Goal: Check status: Check status

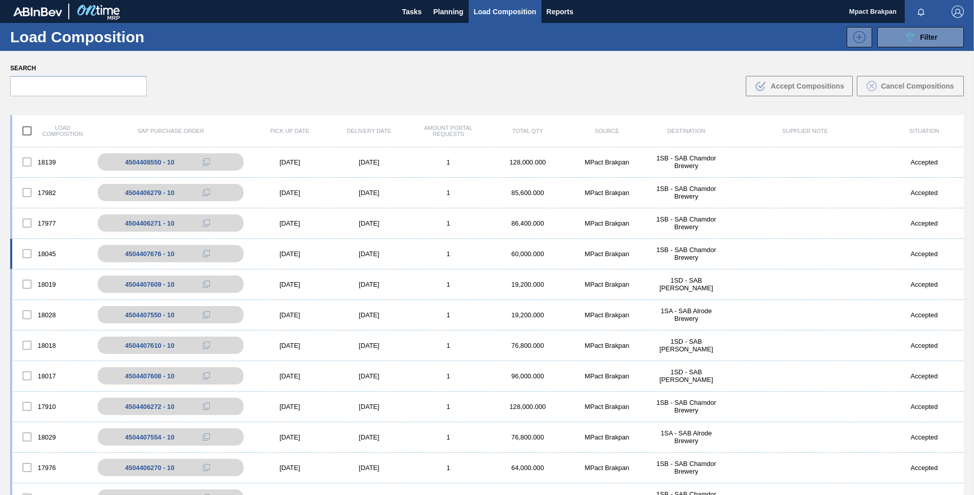
click at [290, 252] on div "[DATE]" at bounding box center [289, 254] width 79 height 8
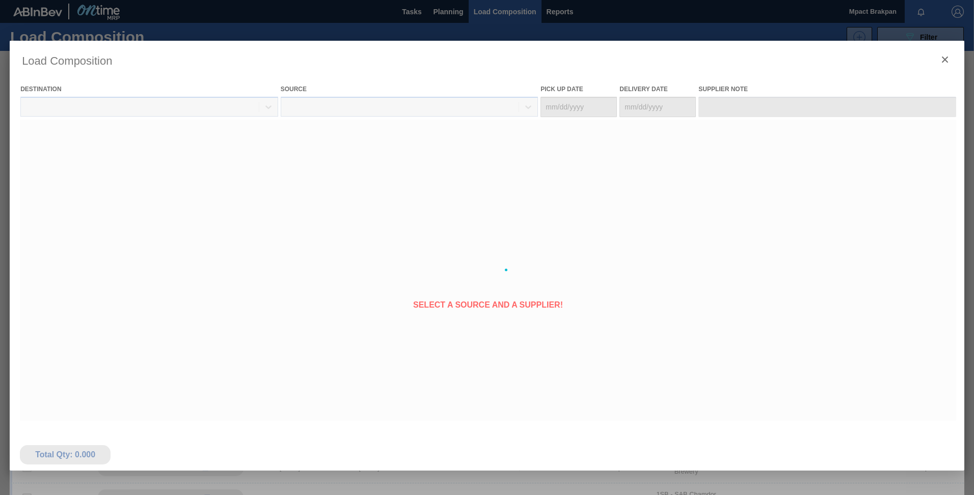
type Date "[DATE]"
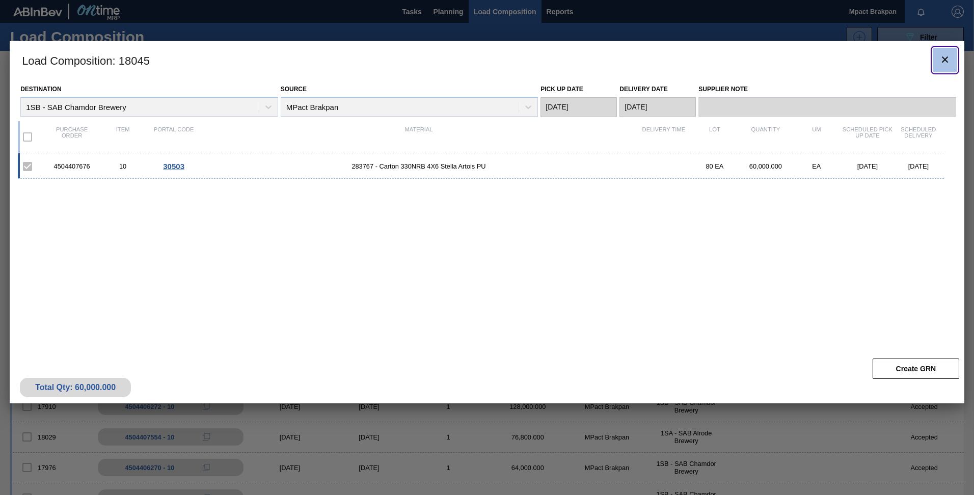
click at [944, 60] on icon "botão de ícone" at bounding box center [945, 59] width 12 height 12
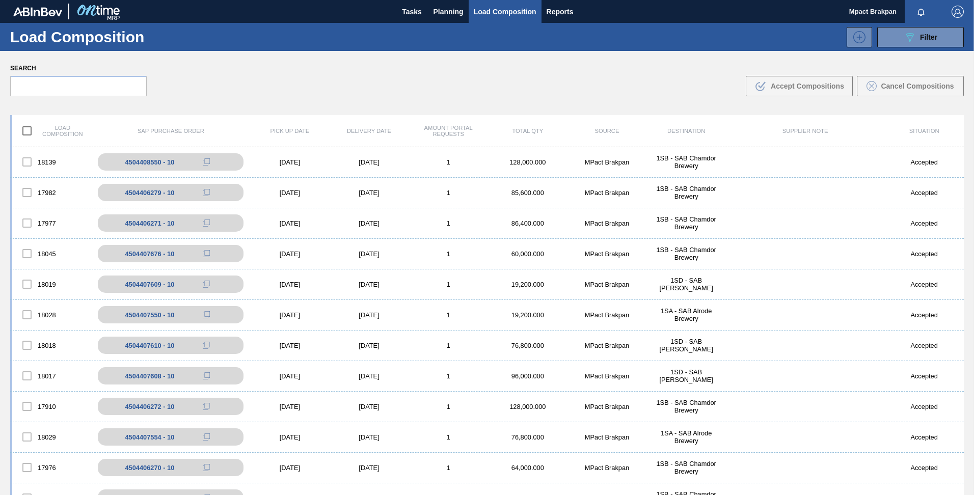
click at [963, 122] on div "Load composition SAP Purchase Order Pick up Date Delivery Date Amount Portal Re…" at bounding box center [487, 337] width 974 height 462
click at [971, 108] on div "Load composition SAP Purchase Order Pick up Date Delivery Date Amount Portal Re…" at bounding box center [487, 337] width 974 height 462
click at [972, 96] on div "Search .b{fill:var(--color-action-default)} Accept Compositions Cancel Composit…" at bounding box center [487, 79] width 974 height 56
click at [971, 91] on div "Search .b{fill:var(--color-action-default)} Accept Compositions Cancel Composit…" at bounding box center [487, 79] width 974 height 56
click at [964, 92] on div "Search .b{fill:var(--color-action-default)} Accept Compositions Cancel Composit…" at bounding box center [487, 79] width 974 height 56
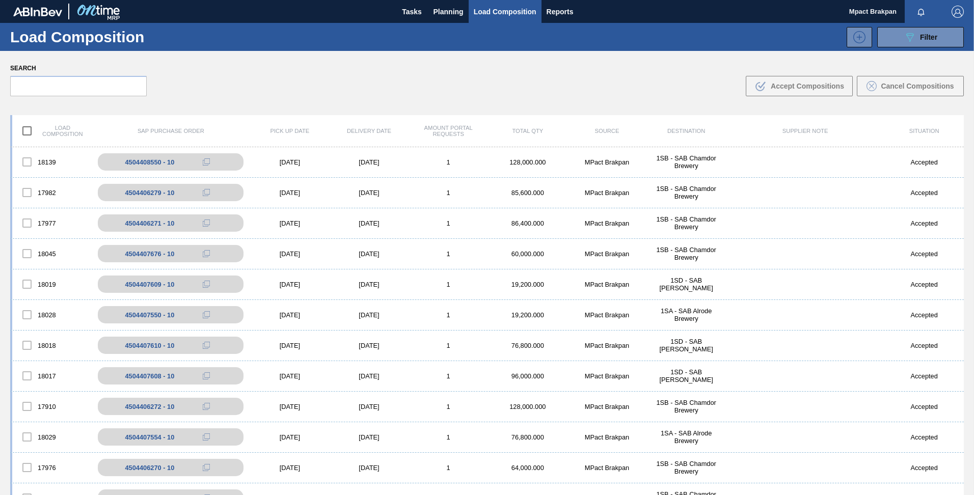
click at [970, 69] on div "Search .b{fill:var(--color-action-default)} Accept Compositions Cancel Composit…" at bounding box center [487, 79] width 974 height 56
click at [450, 10] on span "Planning" at bounding box center [449, 12] width 30 height 12
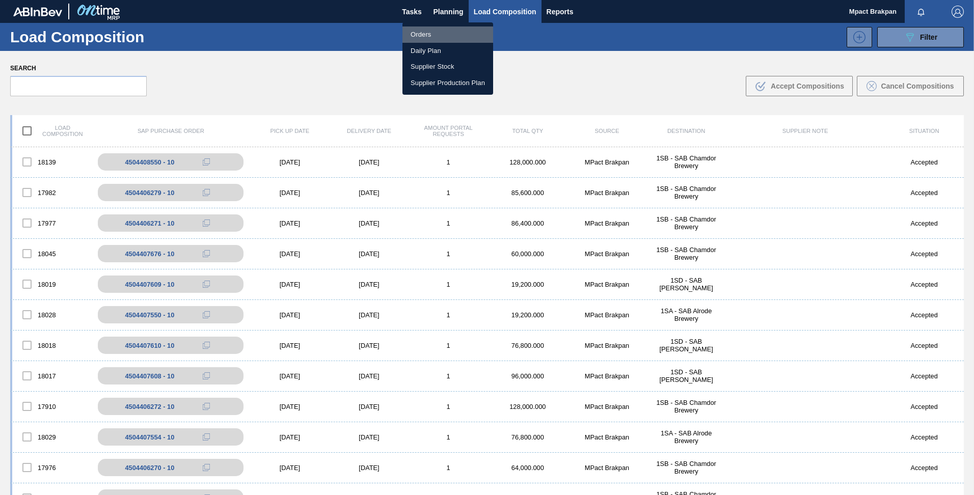
click at [426, 33] on li "Orders" at bounding box center [447, 34] width 91 height 16
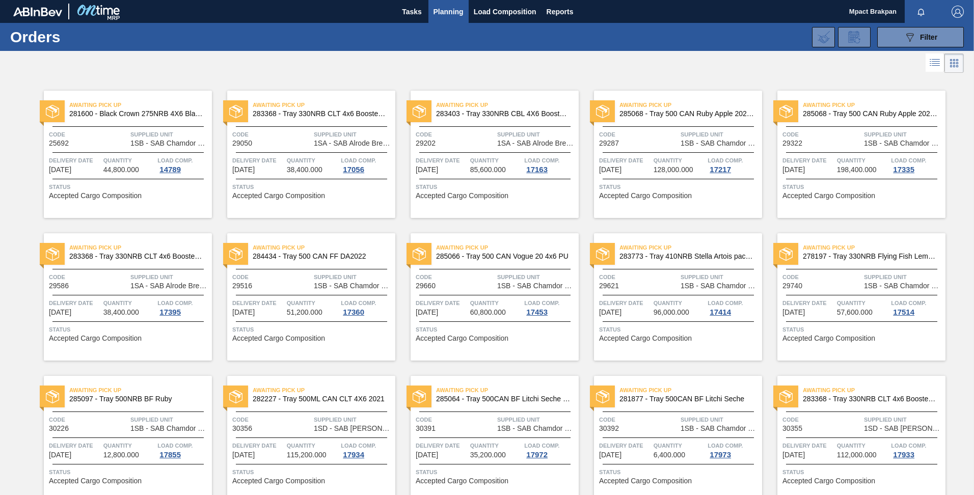
click at [971, 490] on div "Awaiting Pick Up 281600 - Black Crown 275NRB 4X6 Blank Tray Code 25692 Supplied…" at bounding box center [487, 503] width 974 height 856
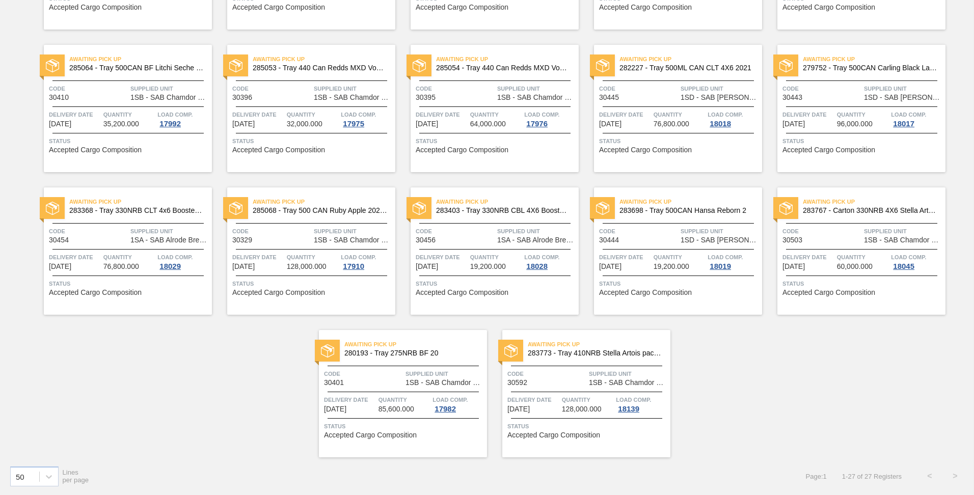
scroll to position [41, 0]
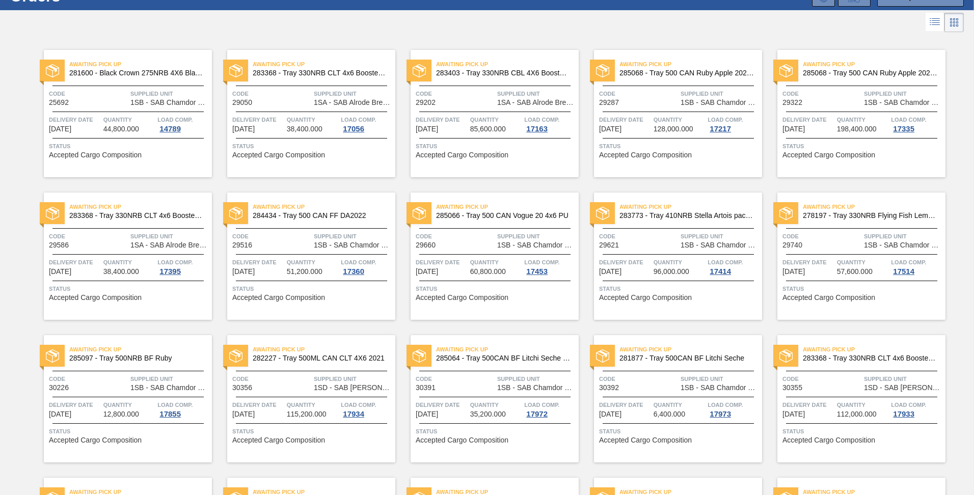
click at [972, 11] on div at bounding box center [487, 22] width 974 height 24
click at [972, 452] on div "Awaiting Pick Up 281600 - Black Crown 275NRB 4X6 Blank Tray Code 25692 Supplied…" at bounding box center [487, 463] width 974 height 856
click at [972, 457] on div "Awaiting Pick Up 281600 - Black Crown 275NRB 4X6 Blank Tray Code 25692 Supplied…" at bounding box center [487, 463] width 974 height 856
click at [972, 463] on main "Tasks Planning Load Composition Reports Mpact Brakpan Mark all as read Orders 0…" at bounding box center [487, 247] width 974 height 495
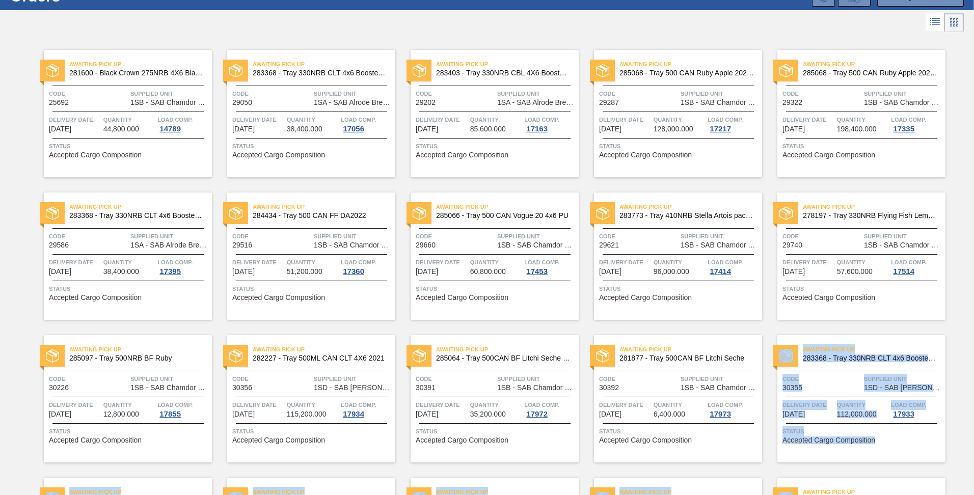
scroll to position [0, 0]
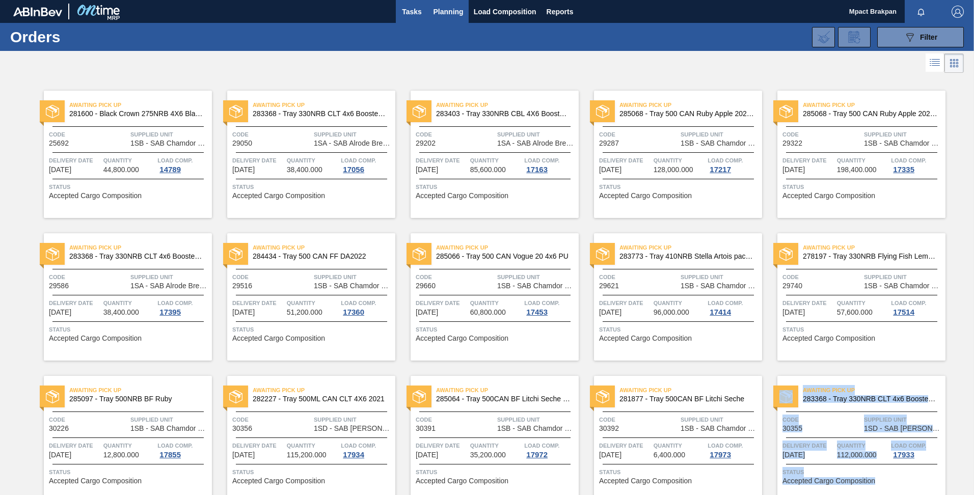
click at [413, 8] on span "Tasks" at bounding box center [412, 12] width 22 height 12
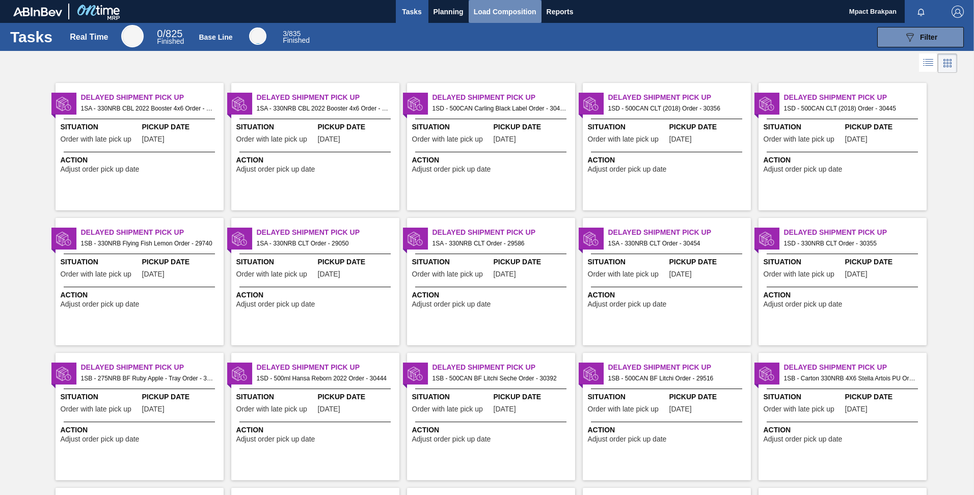
click at [506, 6] on span "Load Composition" at bounding box center [505, 12] width 63 height 12
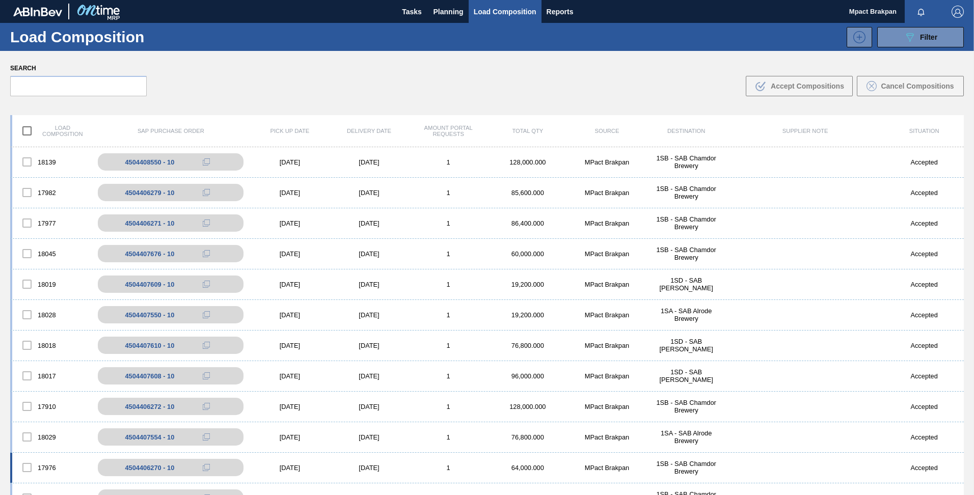
click at [960, 474] on div "17976 4504406270 - 10 08/06/2025 08/07/2025 1 64,000.000 MPact Brakpan 1SB - SA…" at bounding box center [487, 468] width 954 height 31
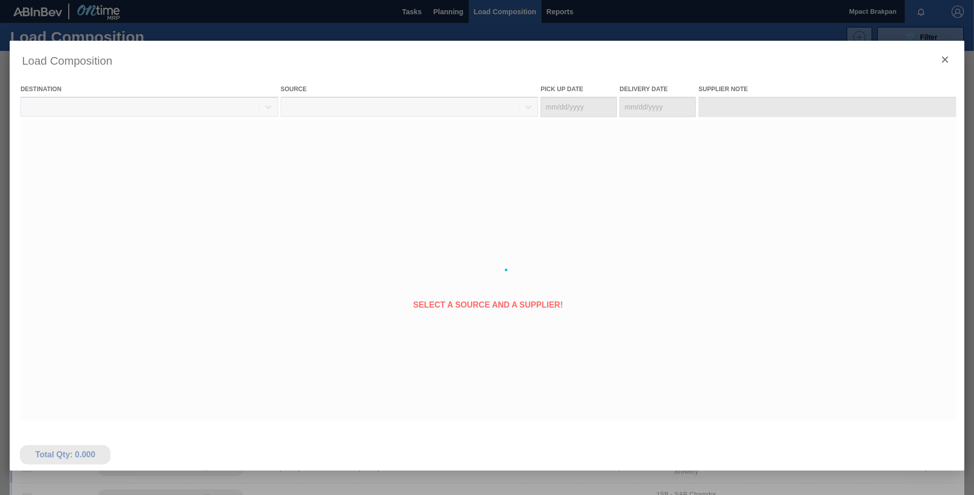
type Date "08/06/2025"
type Date "[DATE]"
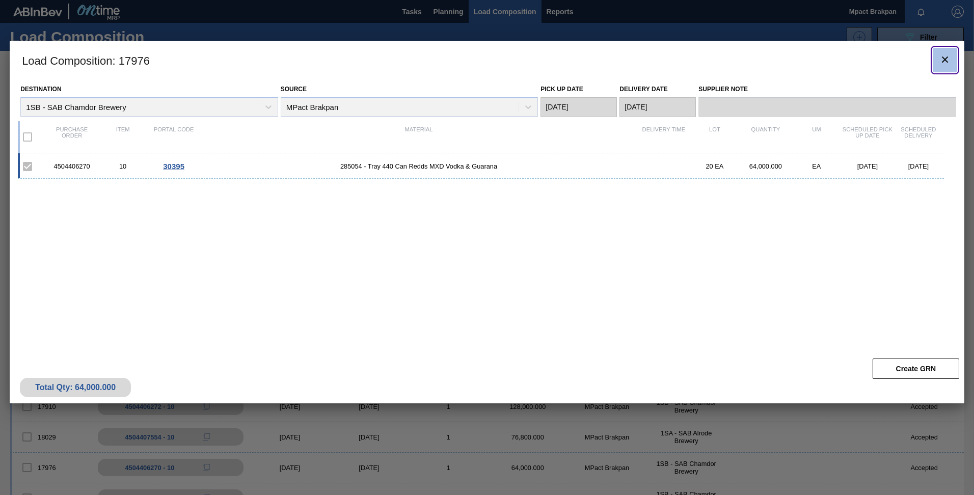
click at [945, 60] on icon "botão de ícone" at bounding box center [945, 60] width 6 height 6
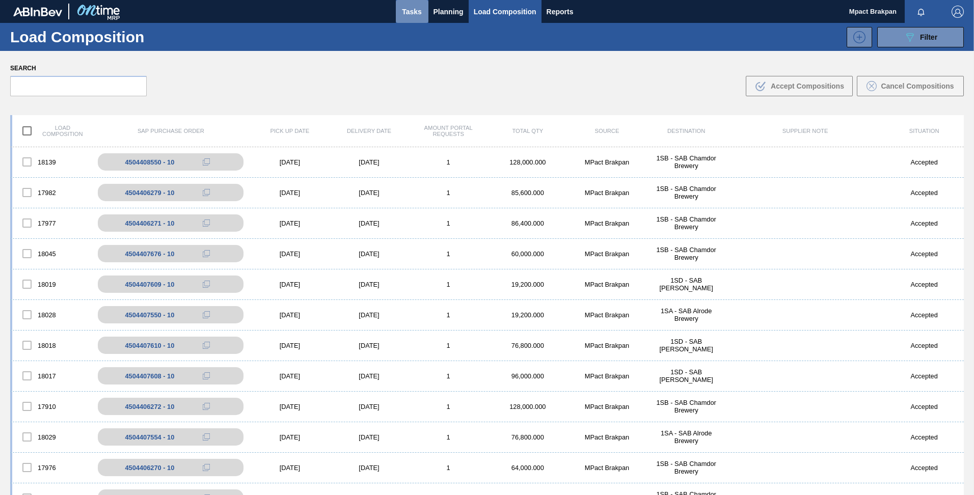
click at [405, 9] on span "Tasks" at bounding box center [412, 12] width 22 height 12
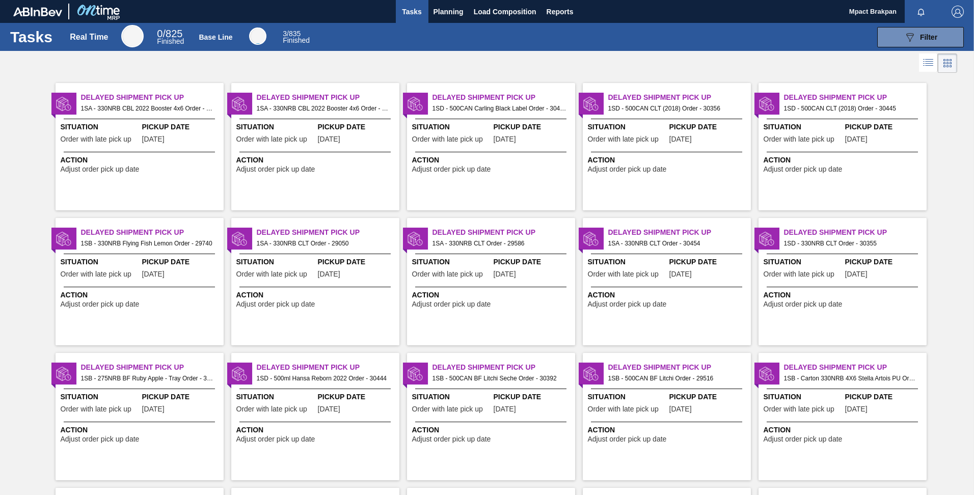
scroll to position [416, 0]
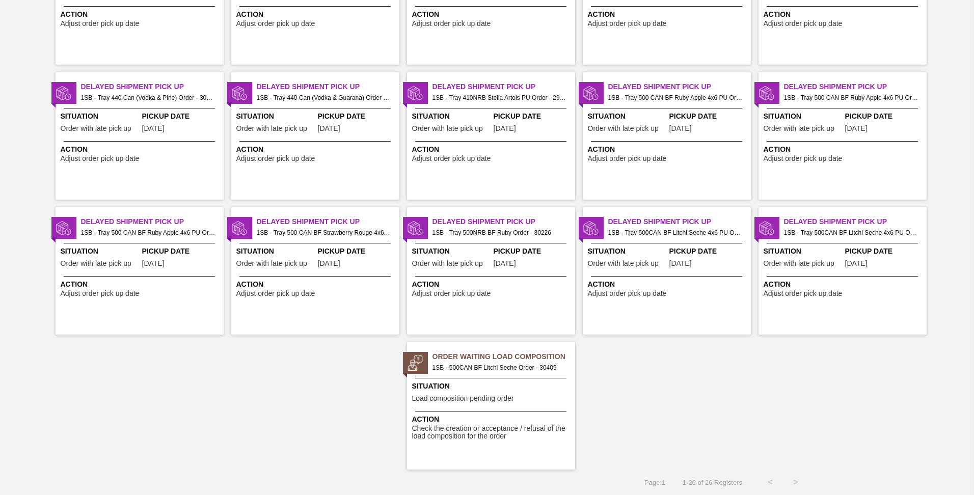
click at [508, 399] on span "Load composition pending order" at bounding box center [463, 399] width 102 height 8
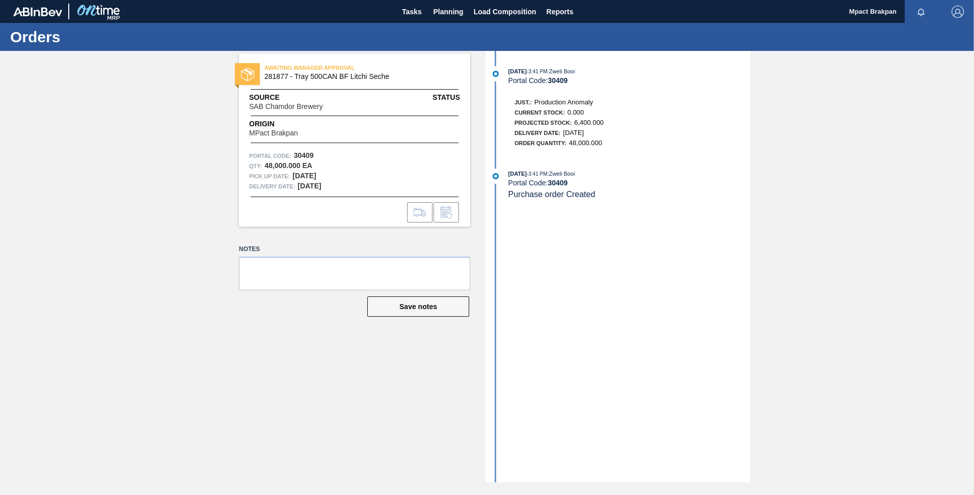
click at [143, 161] on div "AWAITING MANAGER APPROVAL 281877 - Tray 500CAN BF Litchi Seche Source SAB Chamd…" at bounding box center [487, 266] width 974 height 431
click at [447, 9] on span "Planning" at bounding box center [449, 12] width 30 height 12
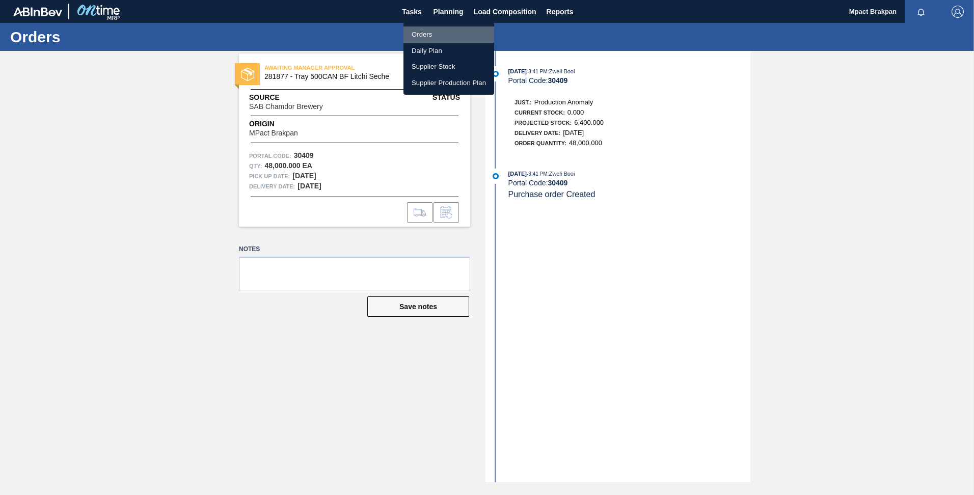
click at [421, 34] on li "Orders" at bounding box center [448, 34] width 91 height 16
